Goal: Find contact information: Find contact information

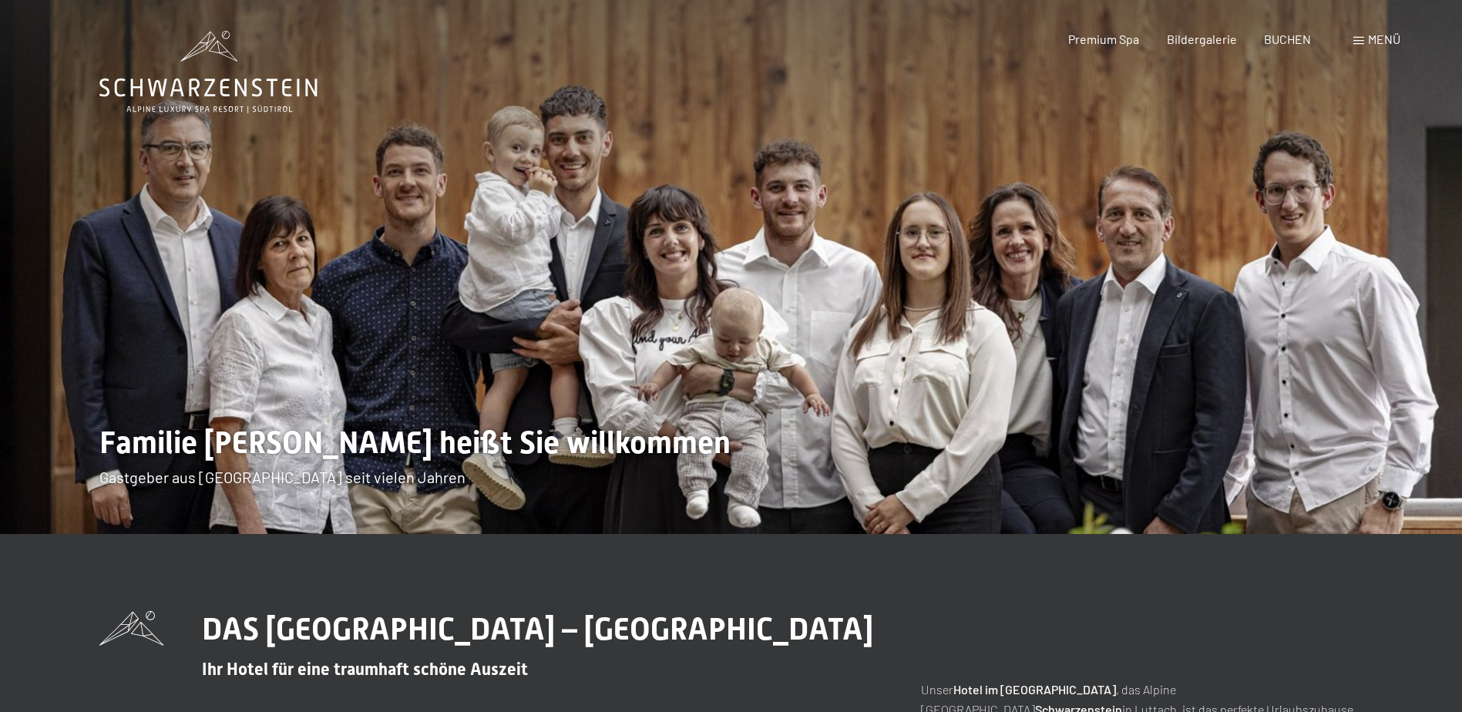
click at [1399, 32] on span "Menü" at bounding box center [1384, 39] width 32 height 15
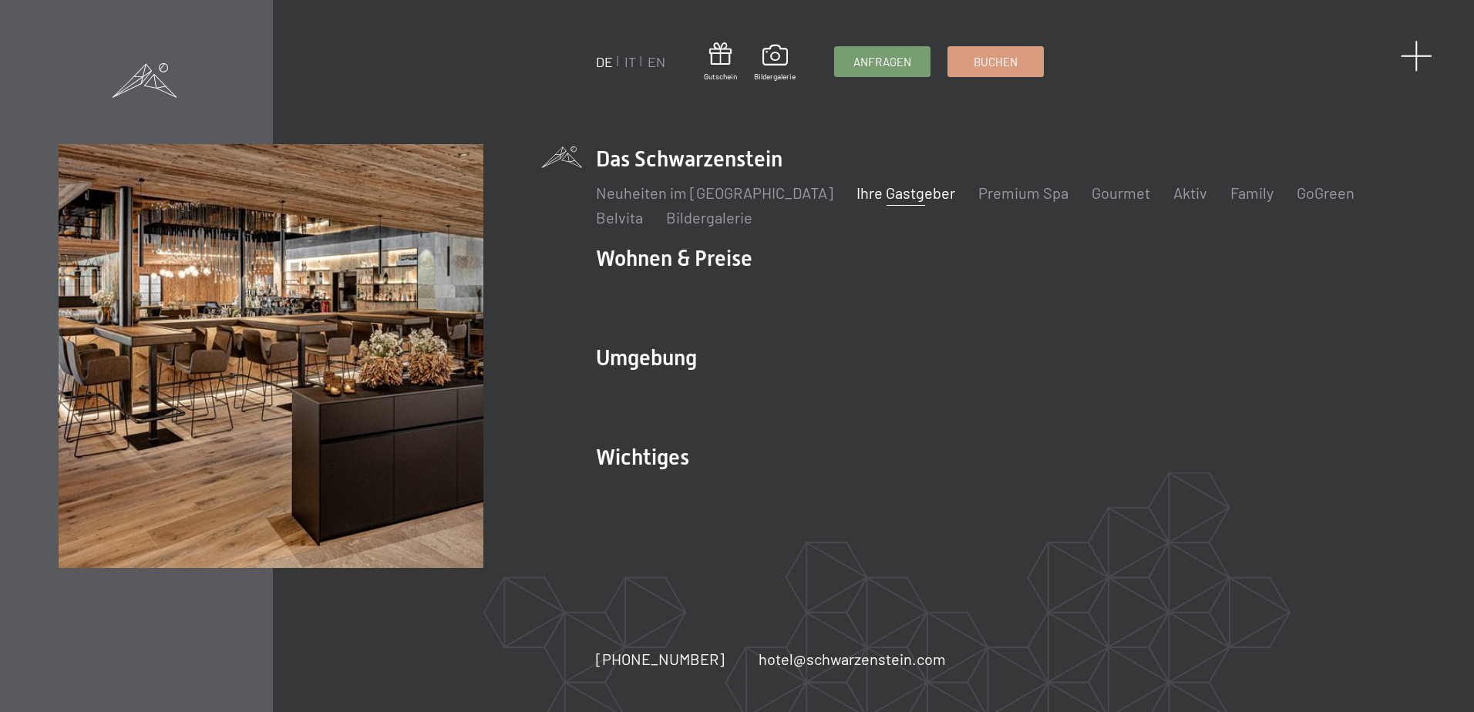
click at [1421, 61] on span at bounding box center [1417, 56] width 32 height 32
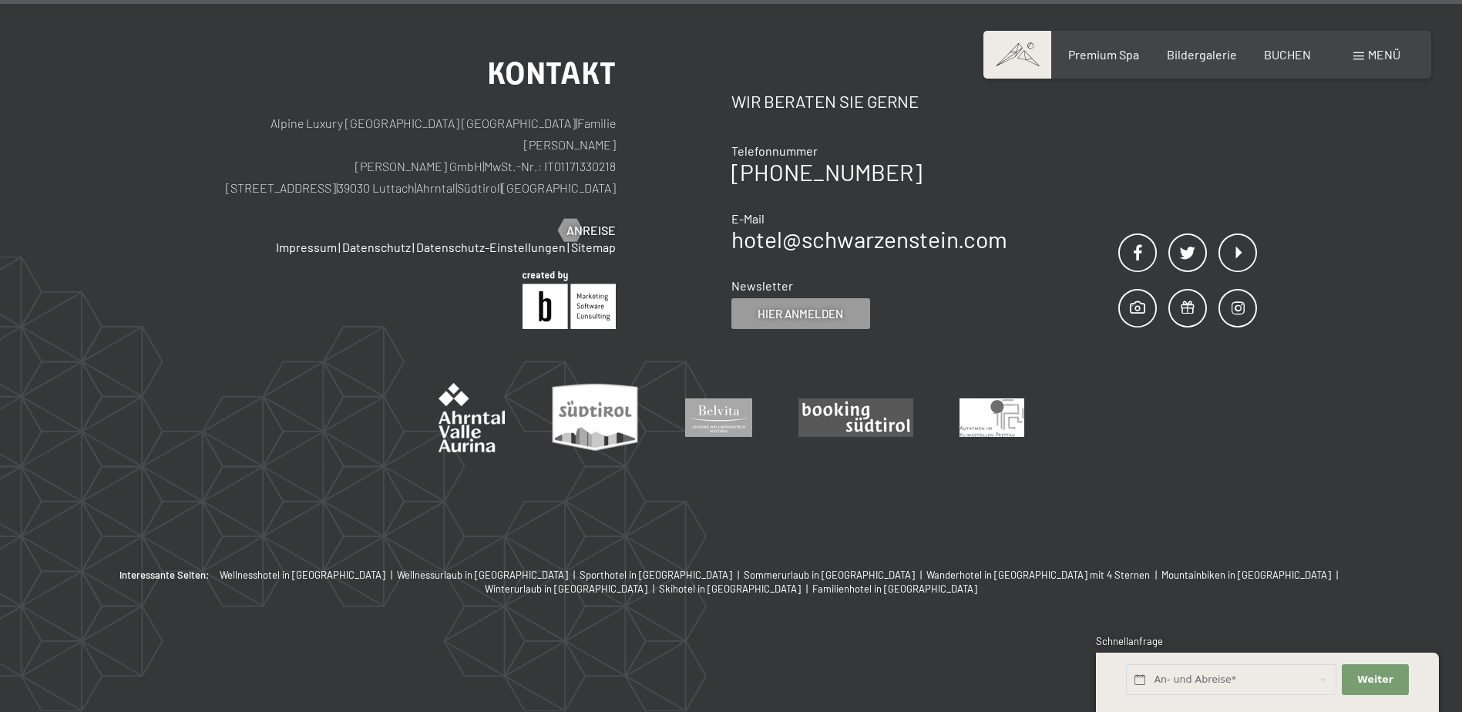
scroll to position [5438, 0]
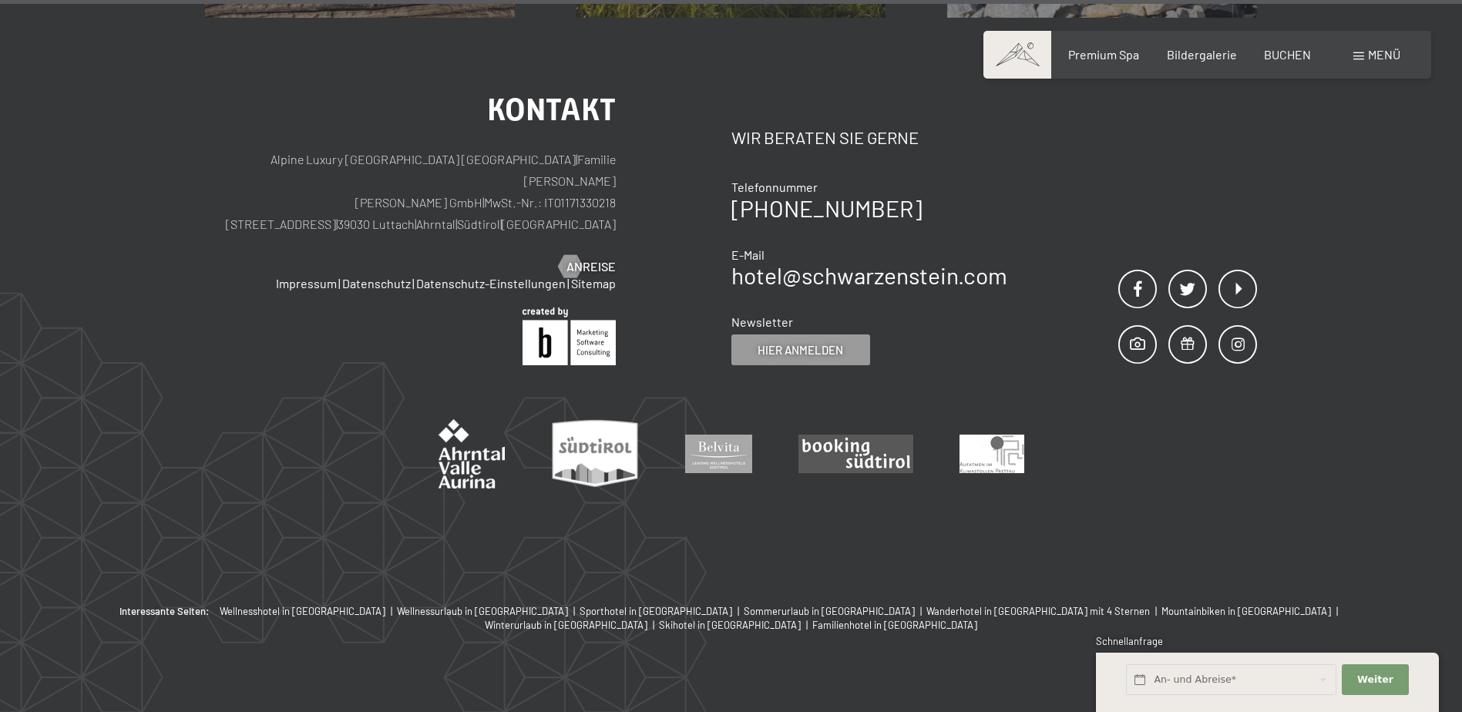
drag, startPoint x: 338, startPoint y: 161, endPoint x: 475, endPoint y: 166, distance: 137.3
click at [475, 166] on p "Alpine Luxury [GEOGRAPHIC_DATA] SCHWARZENSTEIN | Familie [PERSON_NAME] [PERSON_…" at bounding box center [410, 192] width 411 height 86
copy p "[PERSON_NAME] GmbH"
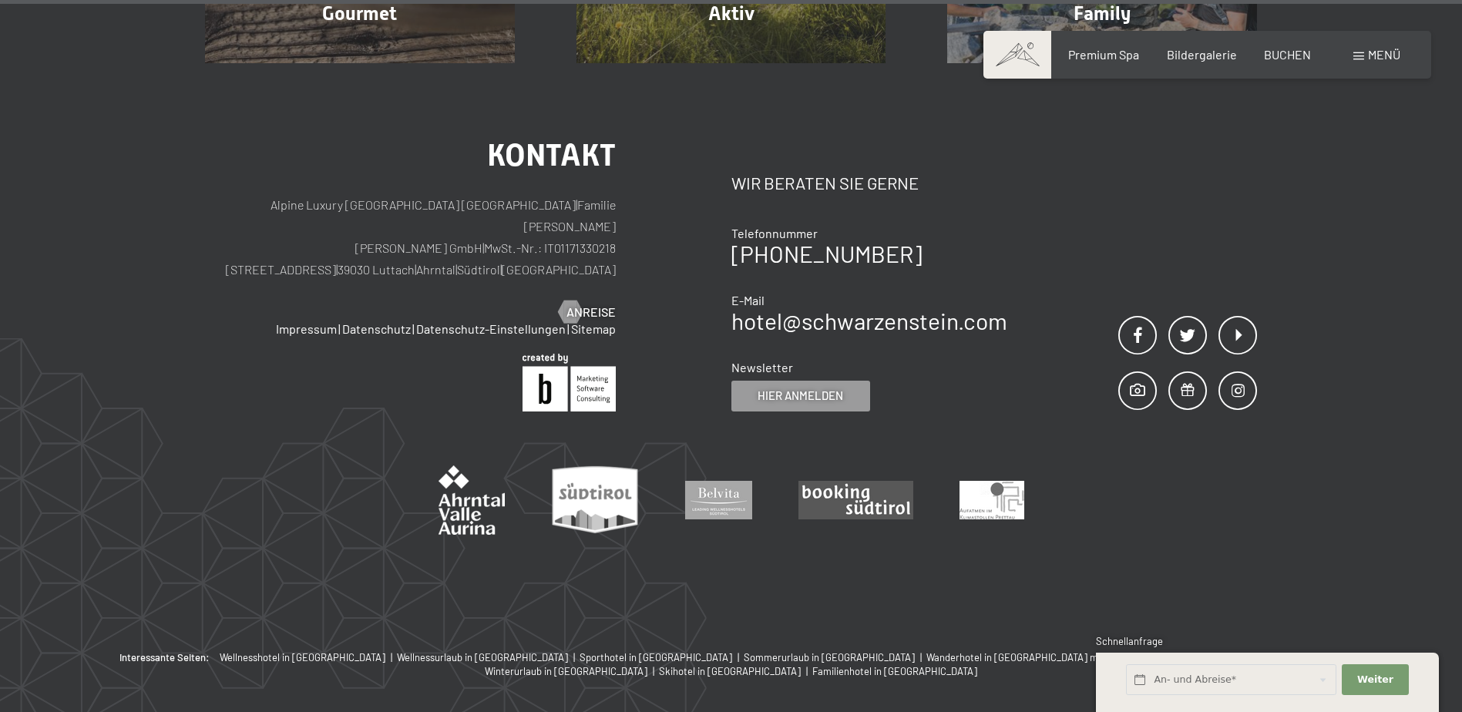
drag, startPoint x: 621, startPoint y: 161, endPoint x: 553, endPoint y: 166, distance: 68.0
click at [553, 166] on div "Kontakt Alpine Luxury SPA Resort SCHWARZENSTEIN | Familie [PERSON_NAME] [PERSON…" at bounding box center [468, 275] width 526 height 271
copy p "01171330218"
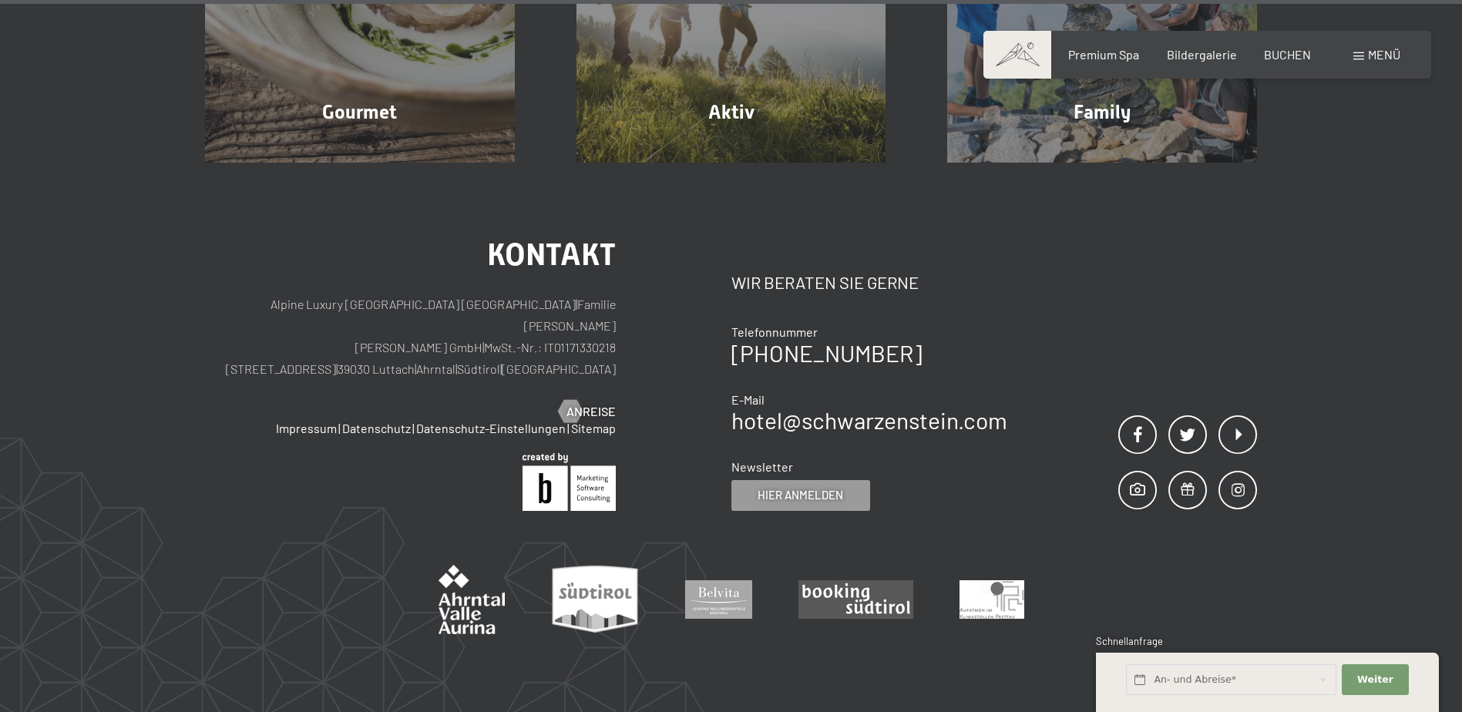
scroll to position [5476, 0]
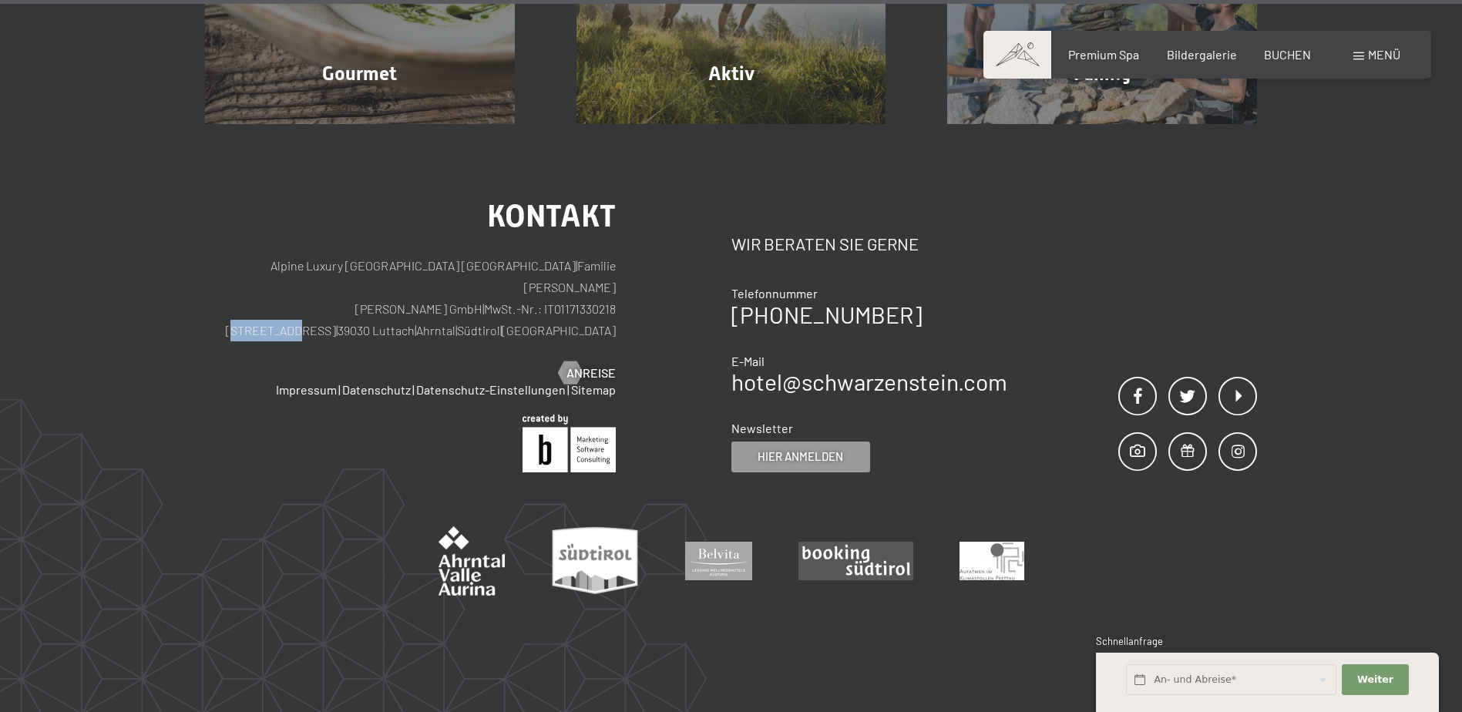
drag, startPoint x: 329, startPoint y: 183, endPoint x: 386, endPoint y: 183, distance: 57.0
click at [386, 255] on p "Alpine Luxury [GEOGRAPHIC_DATA] SCHWARZENSTEIN | Familie [PERSON_NAME] [PERSON_…" at bounding box center [410, 298] width 411 height 86
copy p "Dorfstraße"
